Goal: Task Accomplishment & Management: Manage account settings

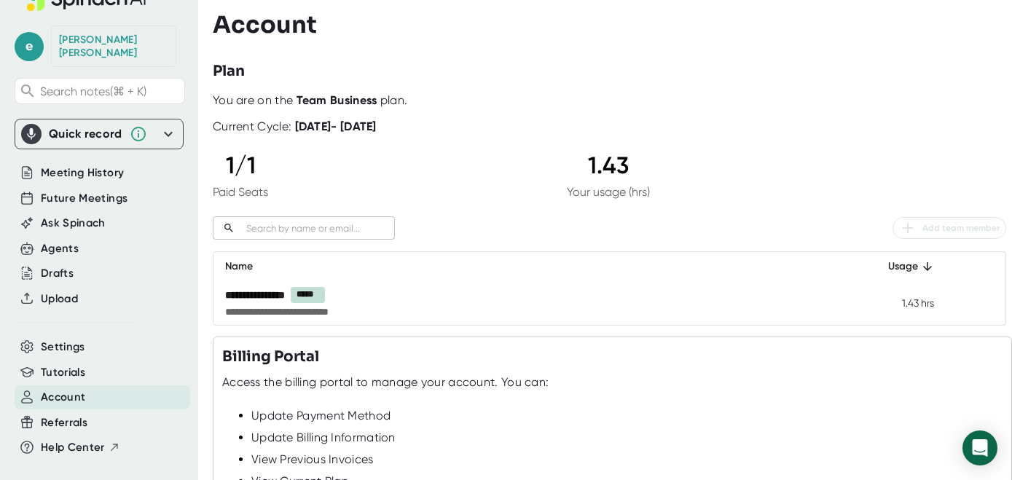
scroll to position [173, 0]
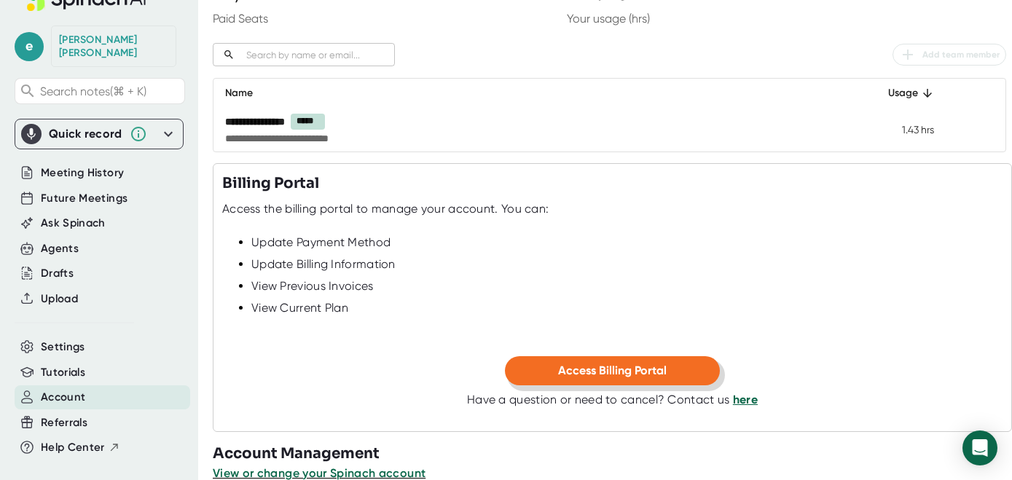
click at [656, 377] on span "Access Billing Portal" at bounding box center [612, 371] width 109 height 14
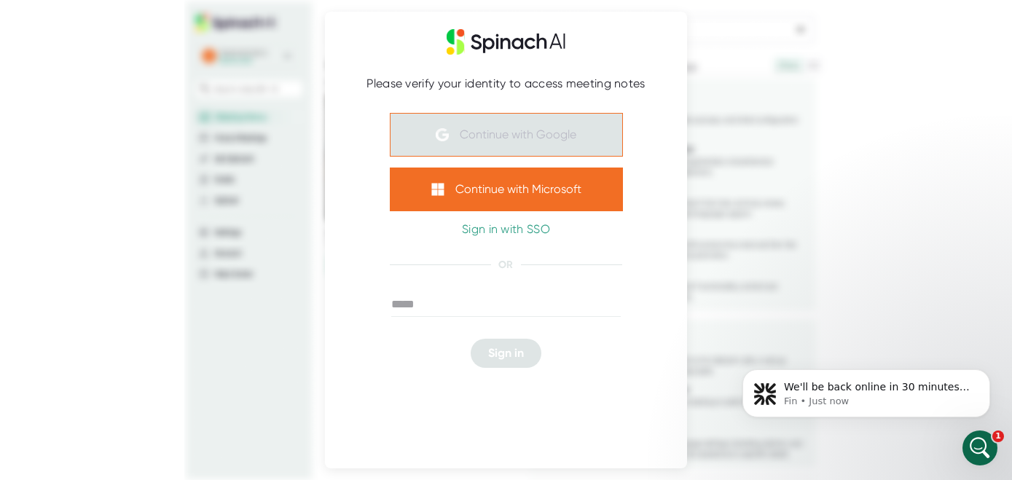
click at [547, 131] on button "Continue with Google" at bounding box center [506, 135] width 233 height 44
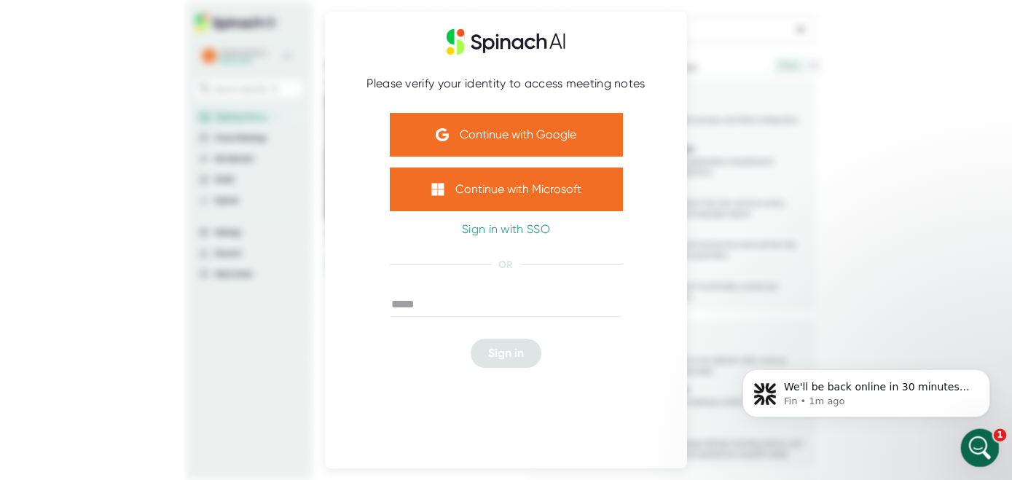
click at [985, 443] on icon "Open Intercom Messenger" at bounding box center [978, 446] width 24 height 24
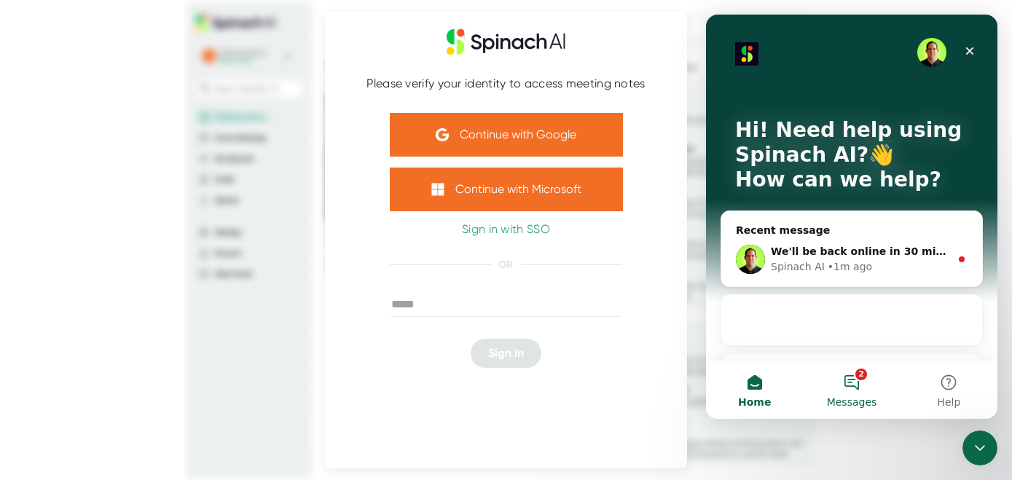
click at [852, 385] on button "2 Messages" at bounding box center [851, 390] width 97 height 58
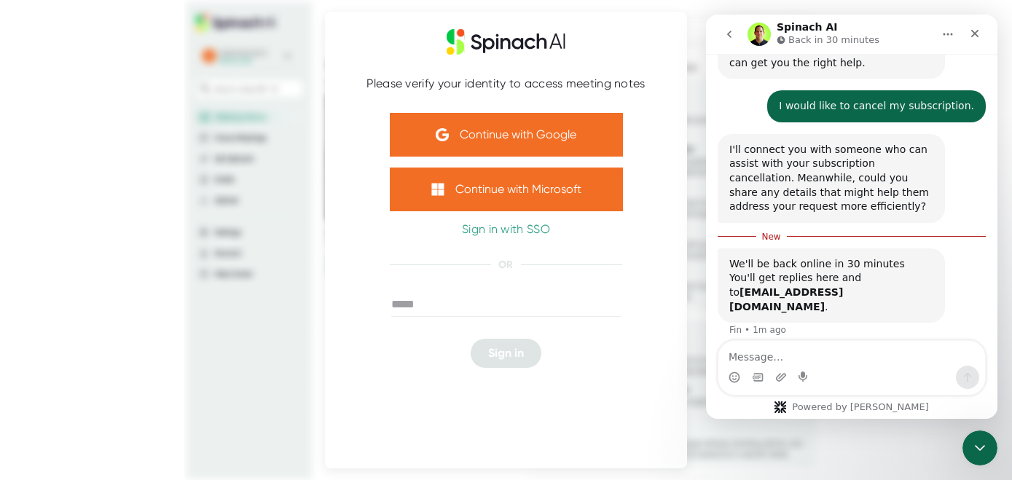
click at [810, 351] on textarea "Message…" at bounding box center [851, 353] width 267 height 25
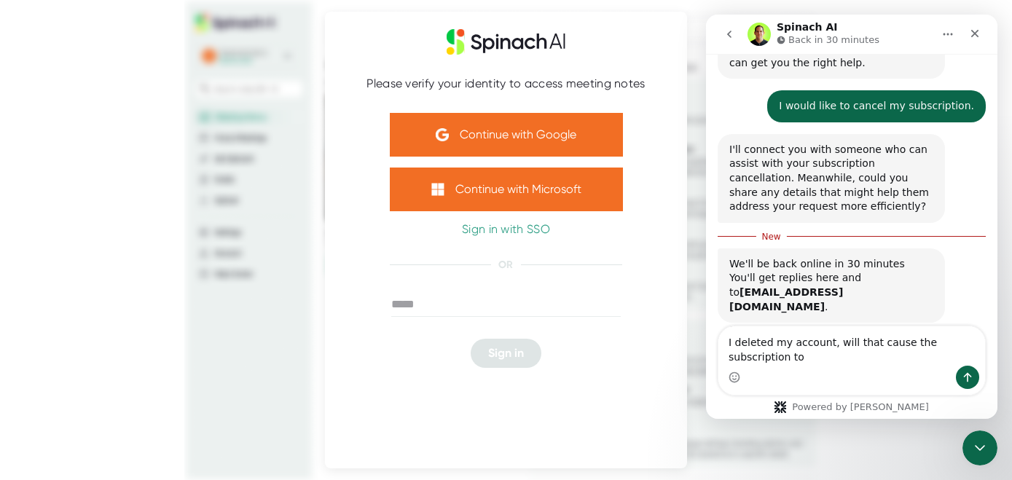
scroll to position [51, 0]
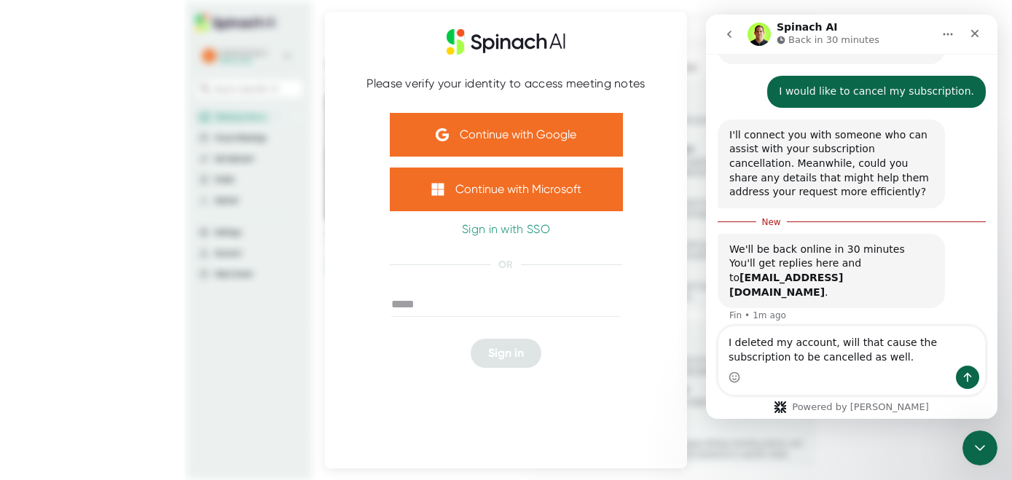
click at [706, 15] on div "account;" at bounding box center [706, 15] width 0 height 0
click at [858, 357] on textarea "I deleted my account; will that cause the subscription to be cancelled as well." at bounding box center [851, 345] width 267 height 39
click at [706, 15] on span "well?" at bounding box center [706, 15] width 0 height 0
type textarea "I deleted my account; will that cause the subscription to be cancelled as well?"
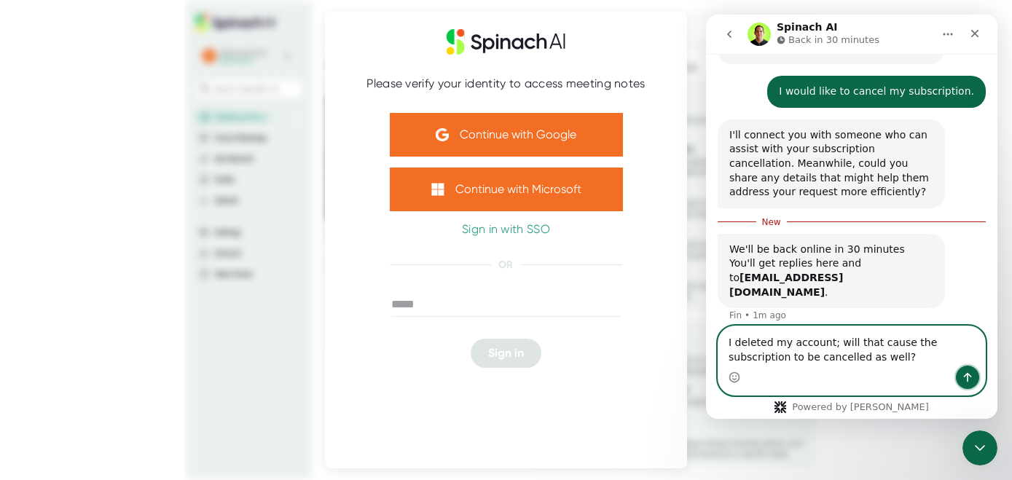
click at [970, 381] on icon "Send a message…" at bounding box center [968, 378] width 12 height 12
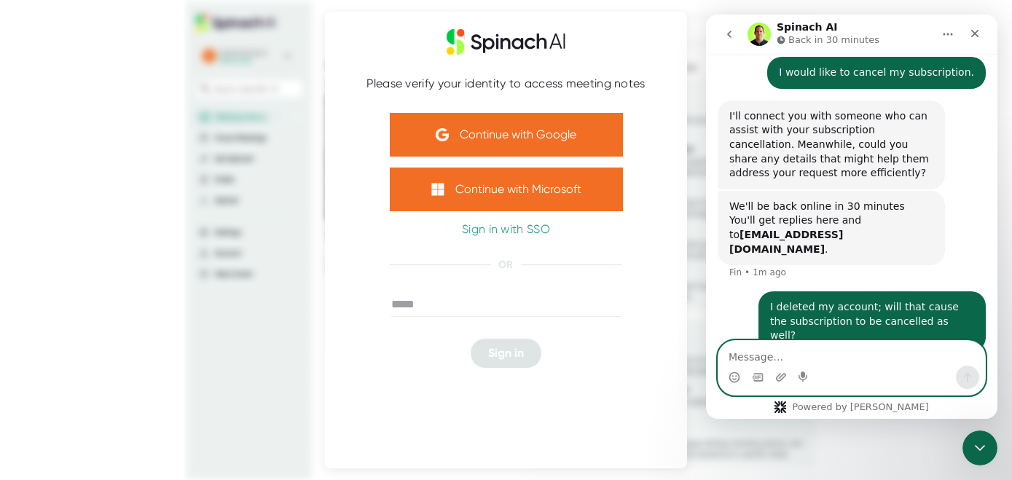
click at [810, 350] on textarea "Message…" at bounding box center [851, 353] width 267 height 25
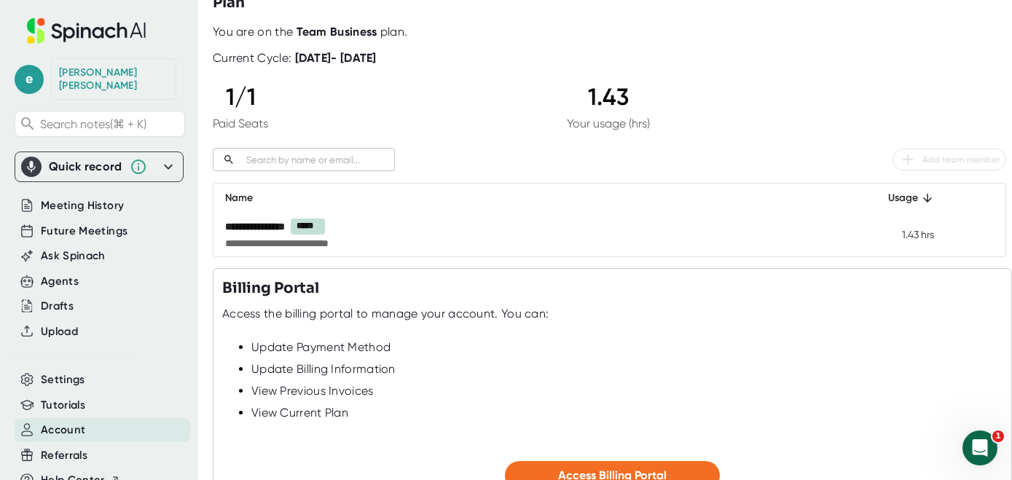
scroll to position [203, 0]
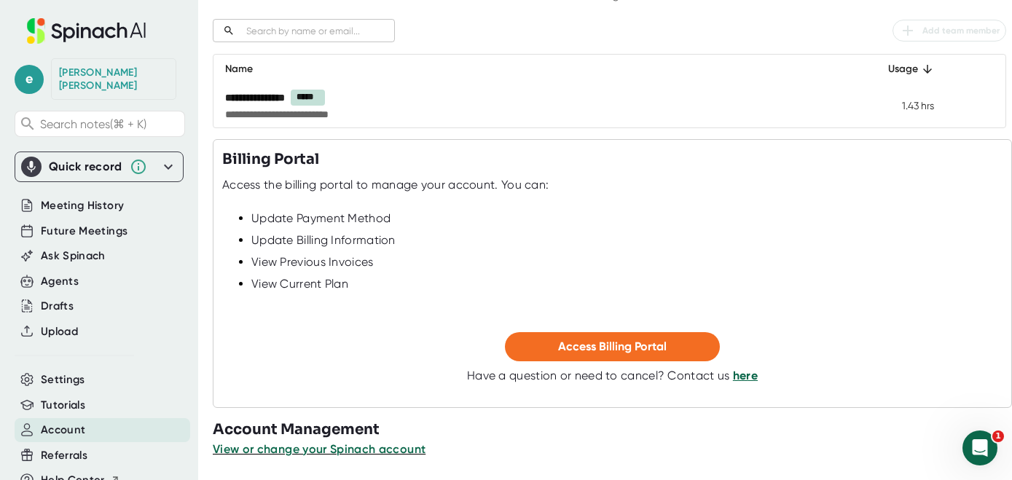
click at [746, 377] on link "here" at bounding box center [745, 376] width 25 height 14
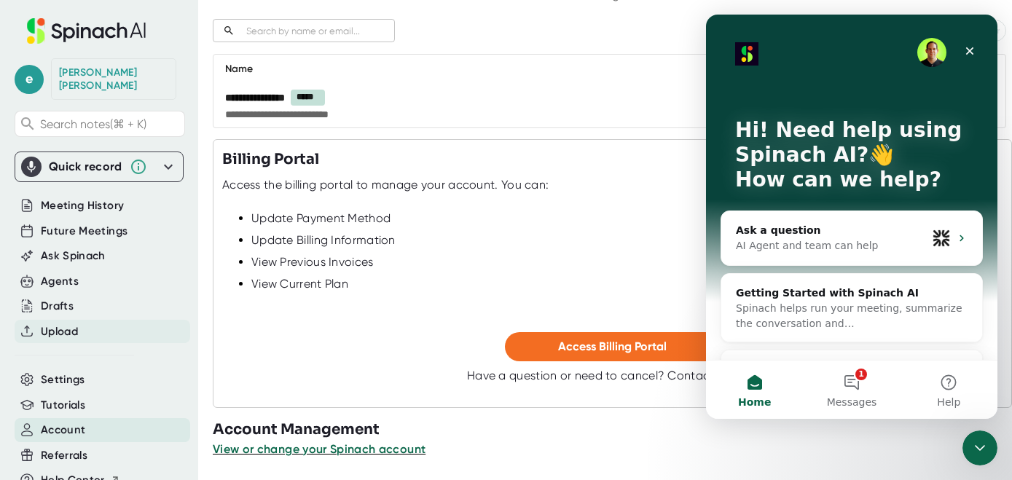
scroll to position [33, 0]
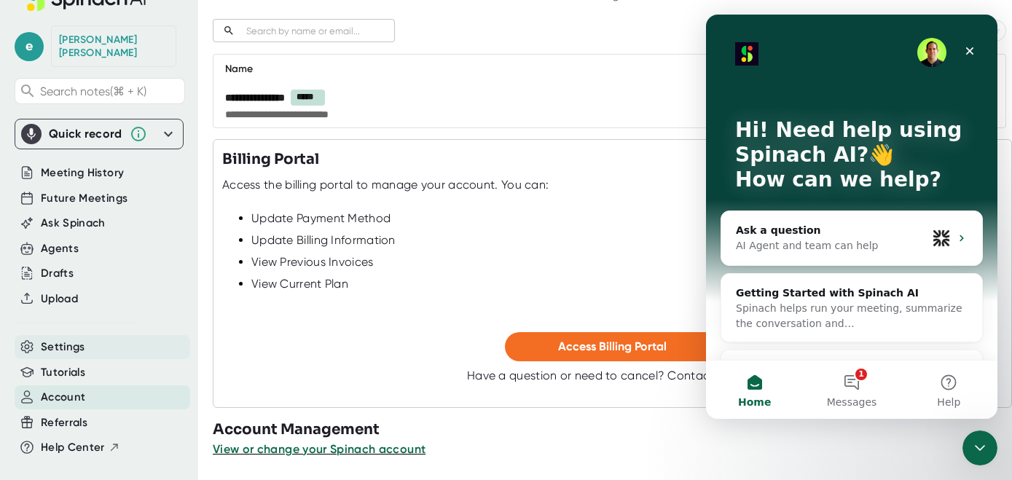
click at [74, 339] on span "Settings" at bounding box center [63, 347] width 44 height 17
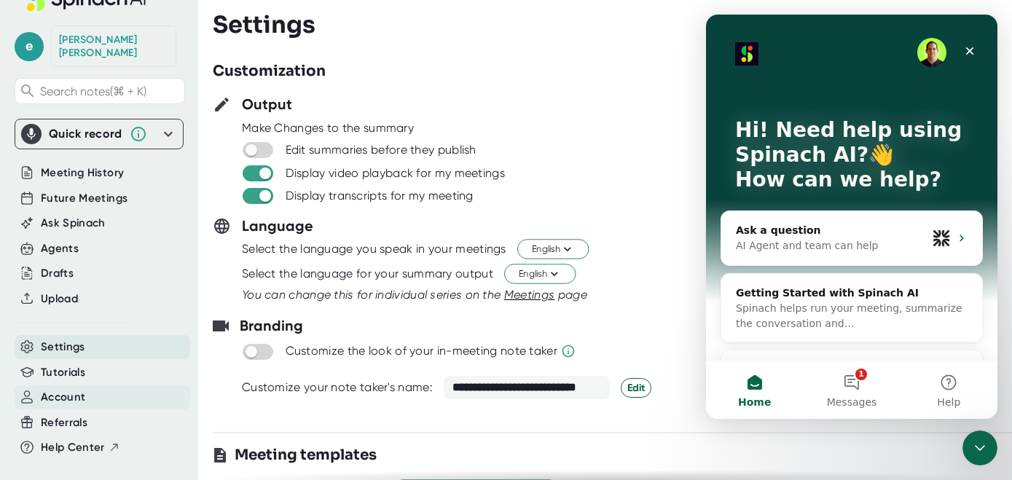
click at [70, 389] on span "Account" at bounding box center [63, 397] width 44 height 17
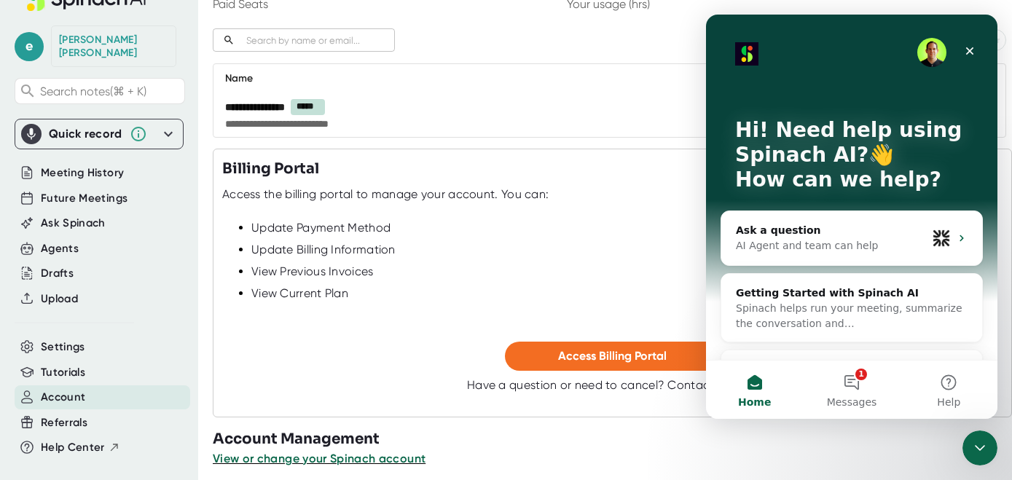
scroll to position [203, 0]
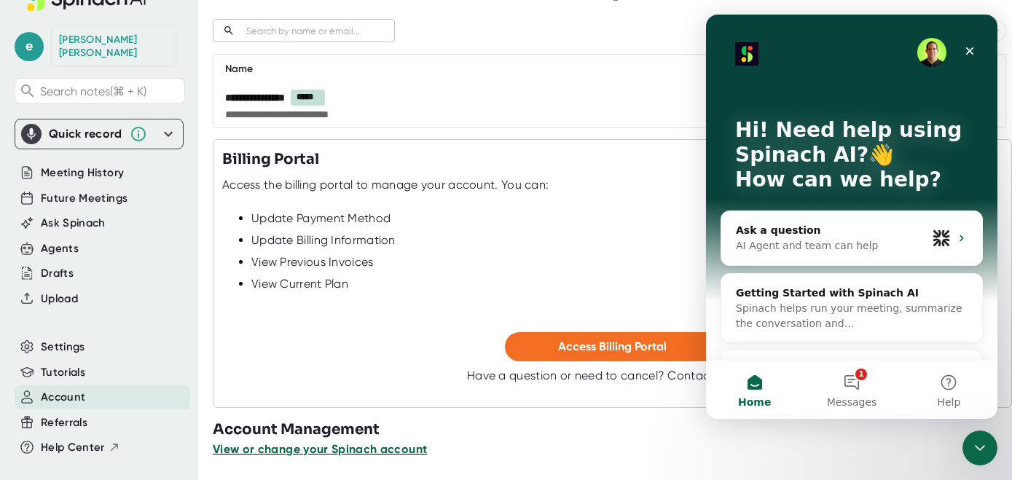
click at [358, 453] on span "View or change your Spinach account" at bounding box center [320, 449] width 214 height 14
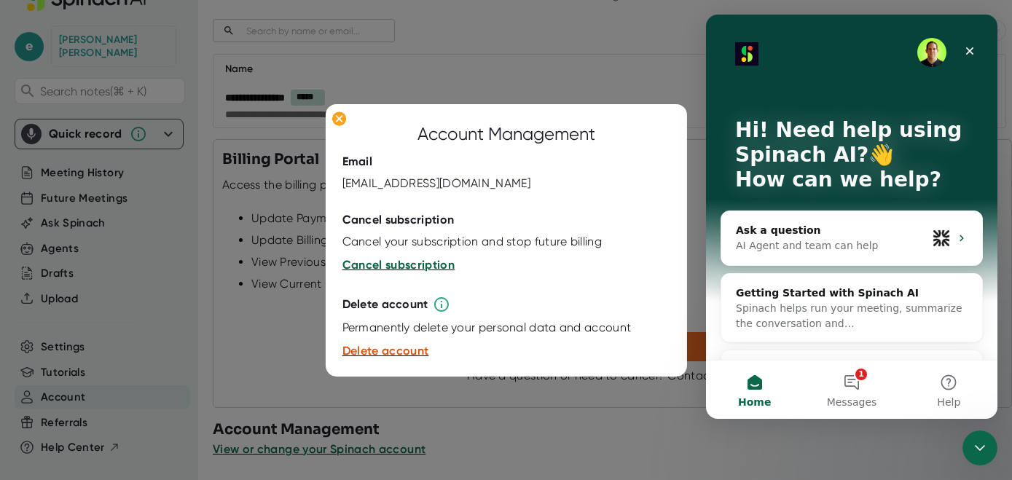
click at [397, 264] on span "Cancel subscription" at bounding box center [398, 265] width 113 height 14
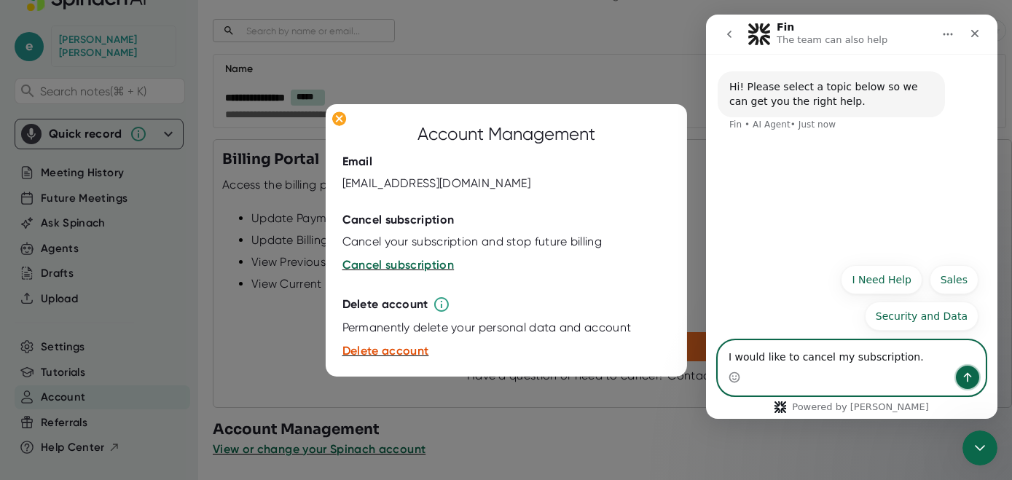
click at [968, 377] on icon "Send a message…" at bounding box center [968, 377] width 8 height 9
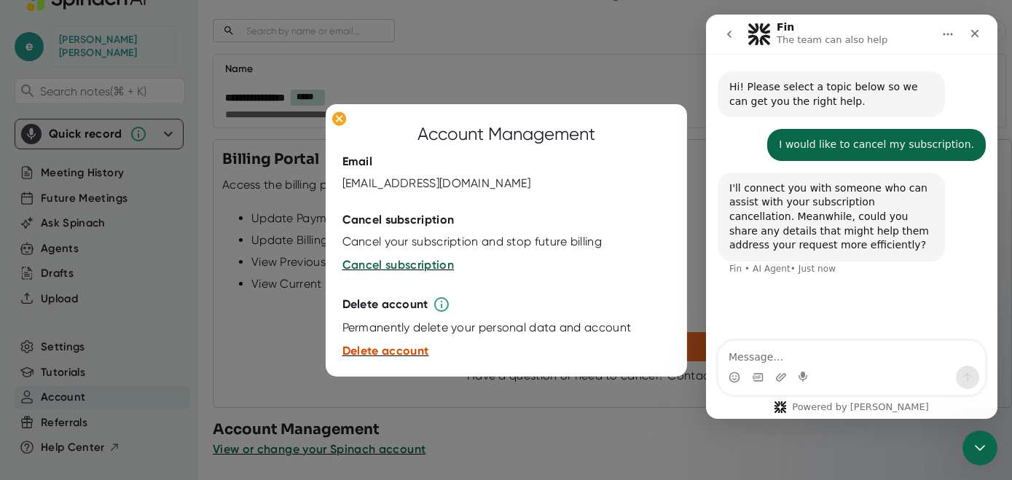
click at [399, 352] on span "Delete account" at bounding box center [385, 351] width 87 height 14
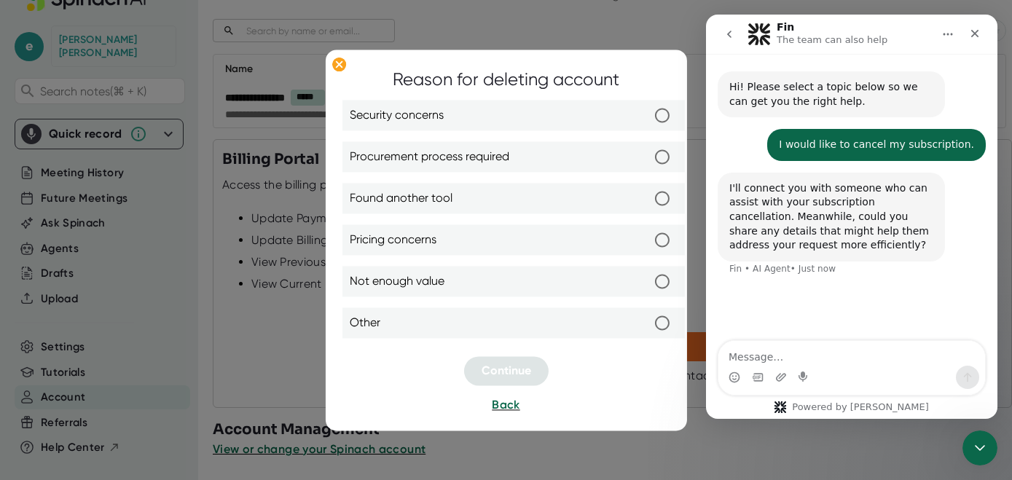
click at [474, 200] on label "Found another tool" at bounding box center [514, 198] width 328 height 31
click at [647, 200] on input "Found another tool" at bounding box center [662, 198] width 31 height 31
radio input "true"
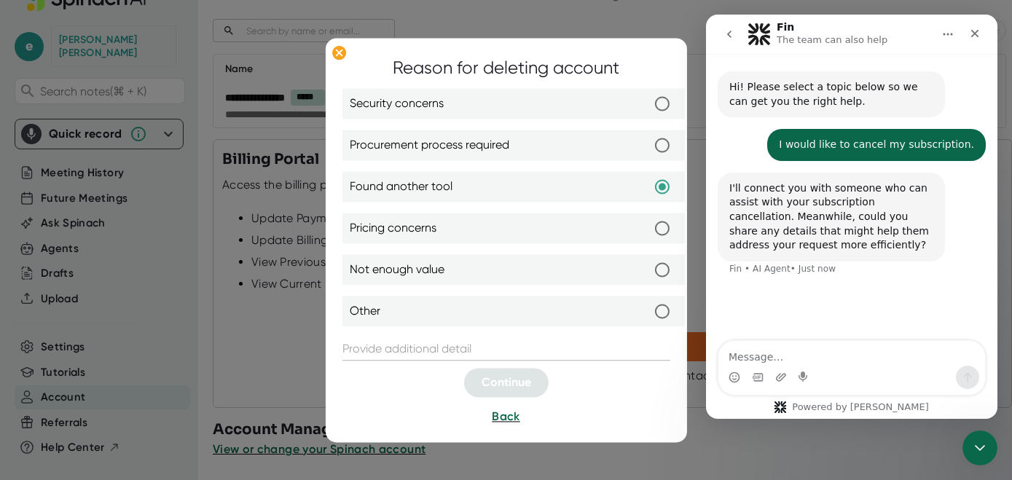
click at [471, 231] on label "Pricing concerns" at bounding box center [514, 228] width 328 height 31
click at [647, 231] on input "Pricing concerns" at bounding box center [662, 228] width 31 height 31
radio input "true"
click at [481, 353] on input "text" at bounding box center [506, 348] width 328 height 23
click at [477, 288] on div "Security concerns Procurement process required Found another tool Pricing conce…" at bounding box center [506, 212] width 328 height 249
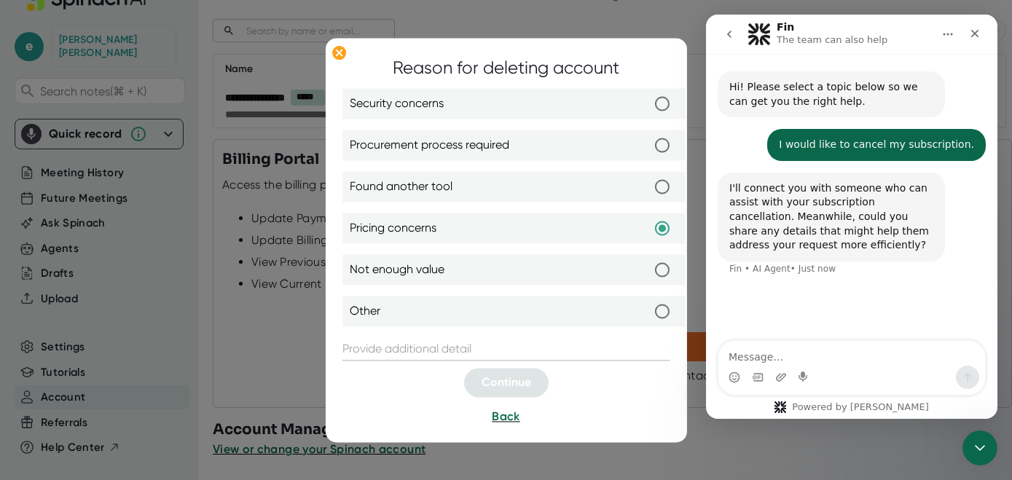
click at [475, 315] on label "Other" at bounding box center [514, 311] width 328 height 31
click at [647, 315] on input "Other" at bounding box center [662, 311] width 31 height 31
radio input "true"
click at [976, 34] on icon "Close" at bounding box center [975, 34] width 12 height 12
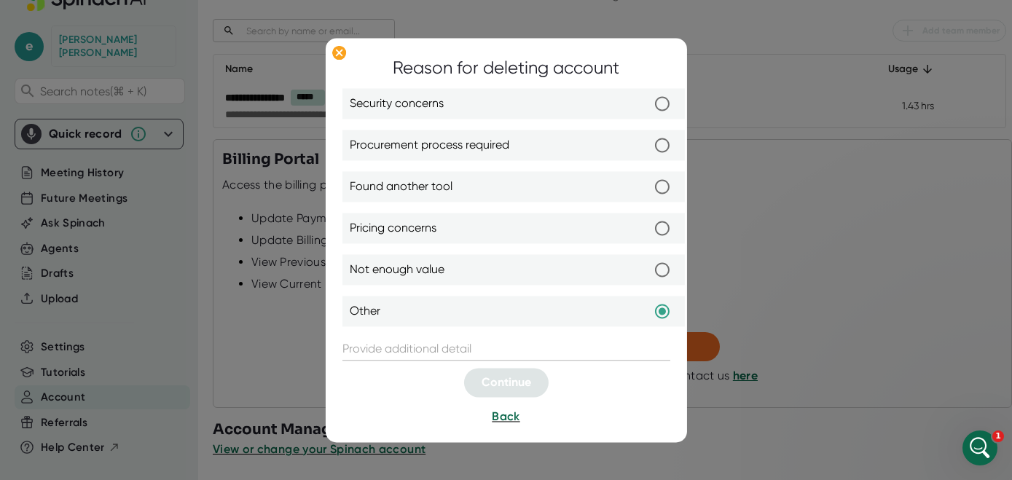
scroll to position [0, 0]
click at [461, 227] on label "Pricing concerns" at bounding box center [514, 228] width 328 height 31
click at [647, 227] on input "Pricing concerns" at bounding box center [662, 228] width 31 height 31
radio input "true"
click at [461, 360] on input "text" at bounding box center [506, 348] width 328 height 23
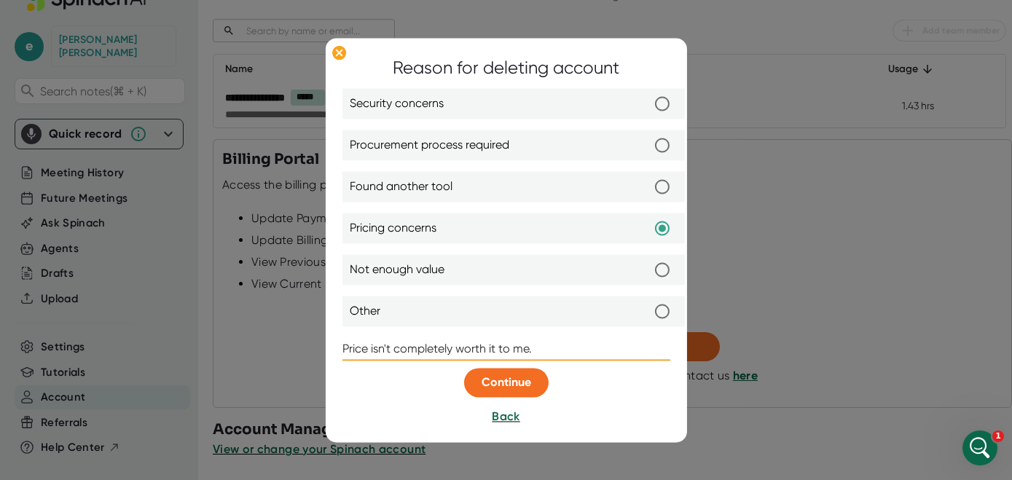
click at [371, 354] on input "Price isn't completely worth it to me." at bounding box center [506, 348] width 328 height 23
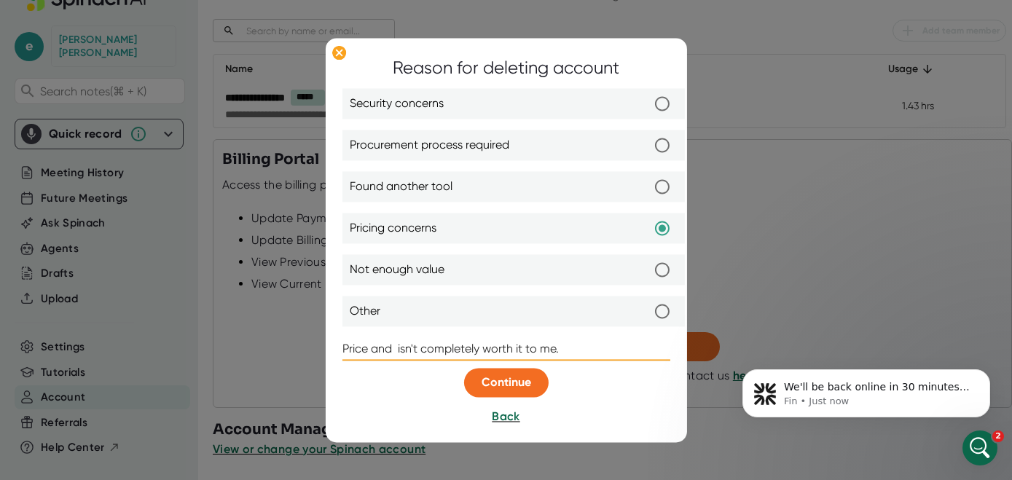
scroll to position [12, 0]
click at [487, 353] on input "Price and pricing tiers isn't completely worth it to me." at bounding box center [506, 348] width 328 height 23
type input "Price and pricing tiers aren't completely worth it to me."
click at [525, 393] on button "Continue" at bounding box center [506, 382] width 85 height 29
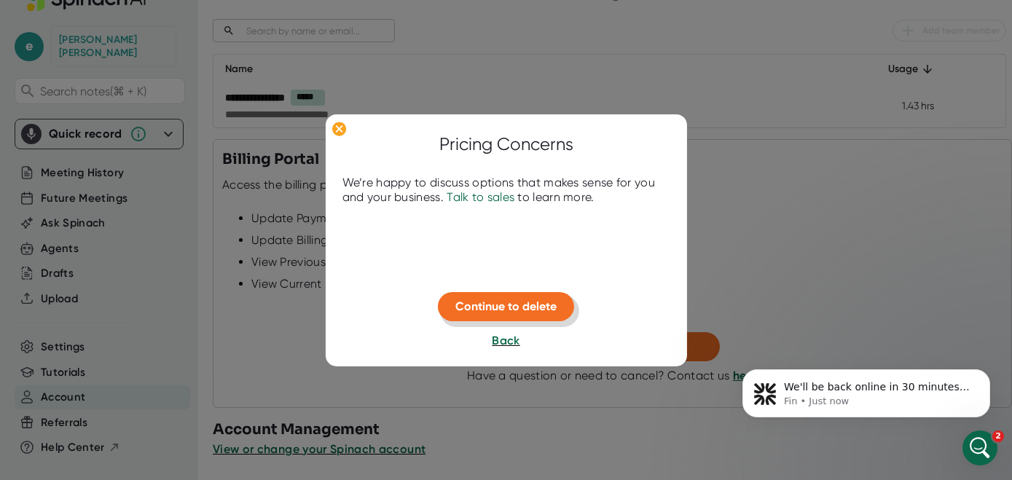
click at [531, 310] on span "Continue to delete" at bounding box center [505, 306] width 101 height 14
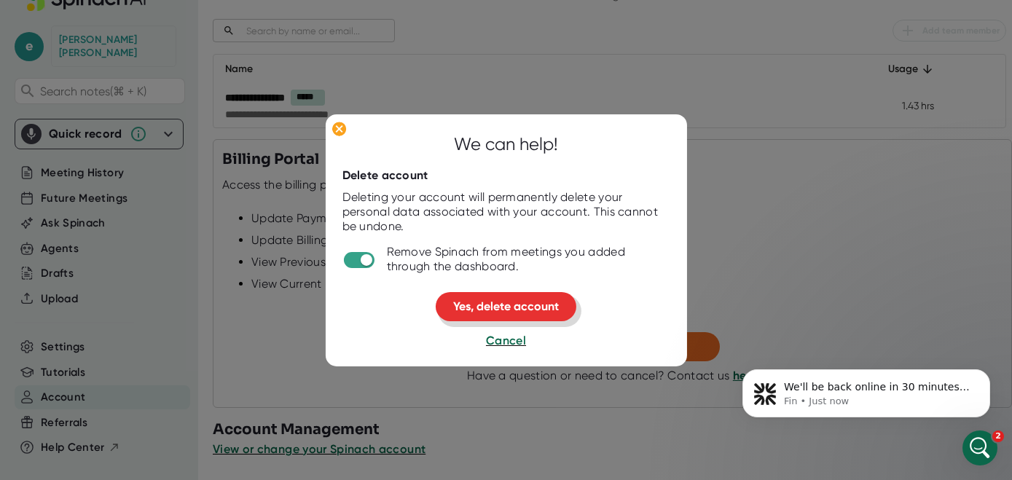
click at [531, 309] on span "Yes, delete account" at bounding box center [506, 306] width 106 height 14
